Goal: Information Seeking & Learning: Learn about a topic

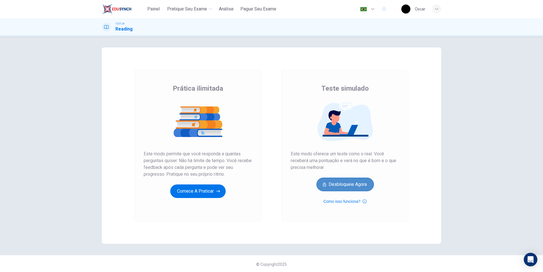
click at [351, 182] on button "Desbloqueie agora" at bounding box center [344, 185] width 57 height 14
click at [209, 195] on button "Comece a praticar" at bounding box center [197, 192] width 55 height 14
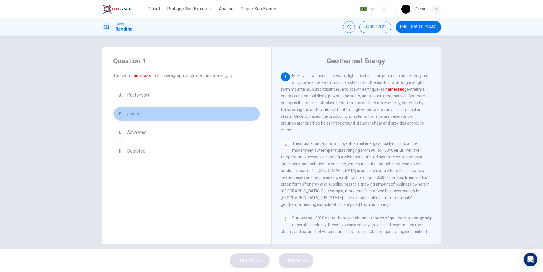
click at [133, 112] on span "Joined" at bounding box center [134, 113] width 14 height 7
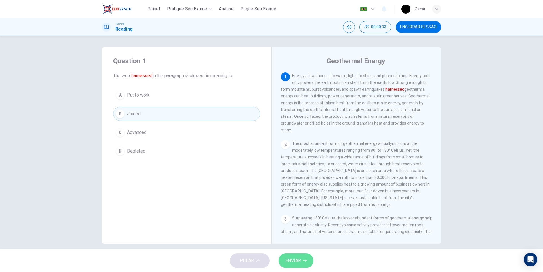
click at [299, 258] on span "ENVIAR" at bounding box center [293, 261] width 16 height 8
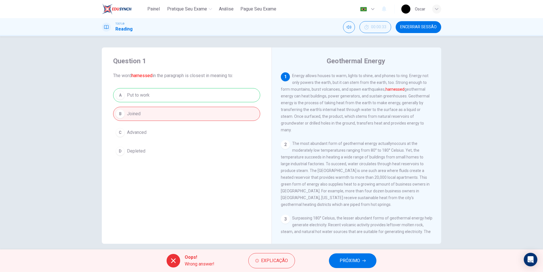
click at [391, 90] on font "harnessed" at bounding box center [394, 89] width 19 height 5
click at [389, 88] on font "harnessed" at bounding box center [394, 89] width 19 height 5
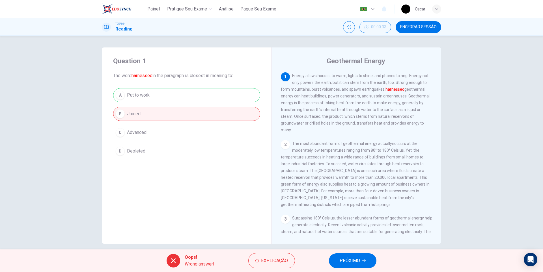
drag, startPoint x: 380, startPoint y: 89, endPoint x: 398, endPoint y: 89, distance: 17.2
click at [398, 89] on span "Energy allows houses to warm, lights to shine, and phones to ring. Energy not o…" at bounding box center [355, 102] width 149 height 59
click at [141, 74] on font "harnessed" at bounding box center [141, 75] width 21 height 5
click at [279, 265] on span "Explicação" at bounding box center [274, 261] width 27 height 8
